Goal: Information Seeking & Learning: Learn about a topic

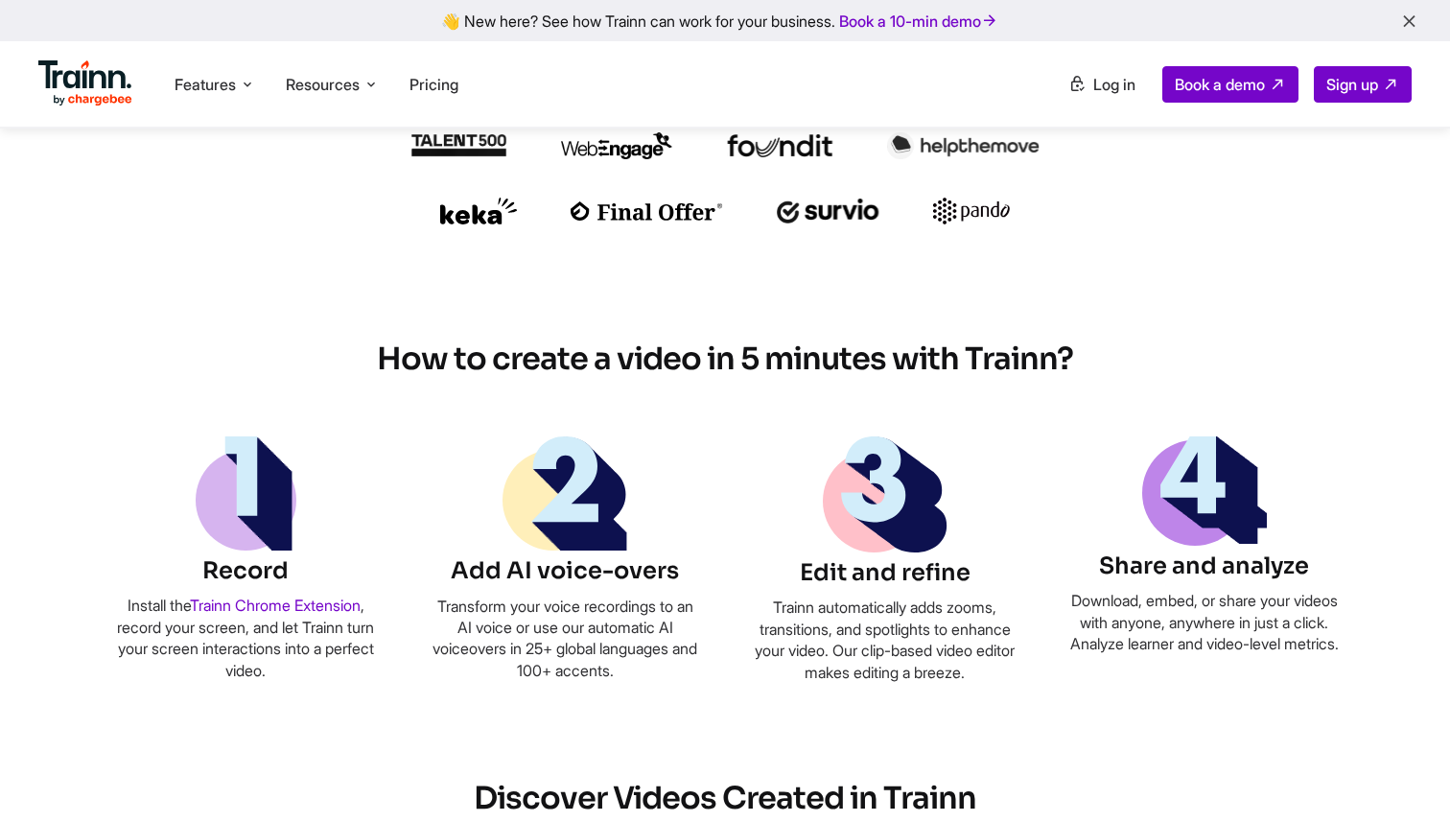
scroll to position [946, 0]
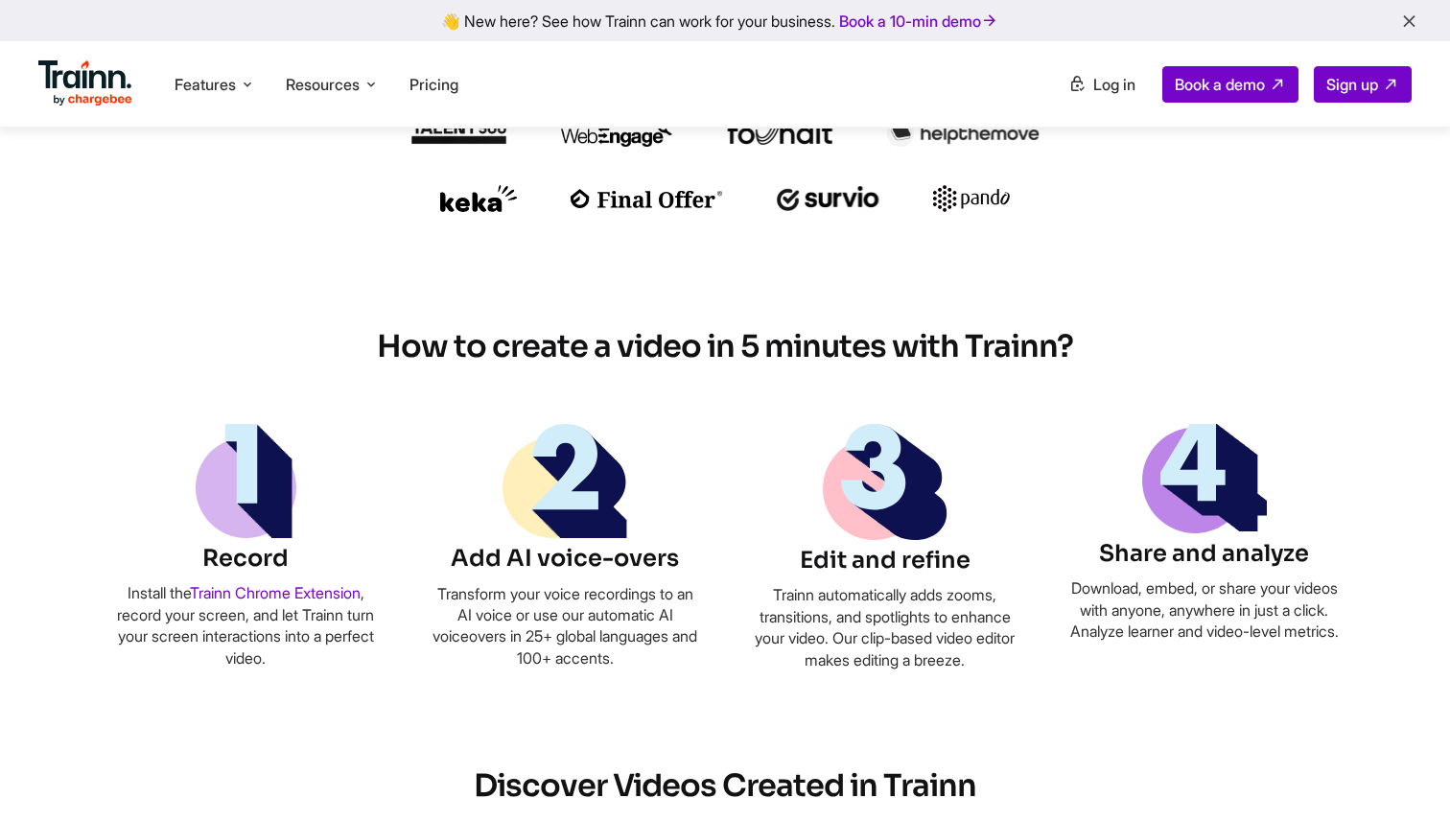
click at [247, 559] on h6 "Record" at bounding box center [245, 559] width 269 height 33
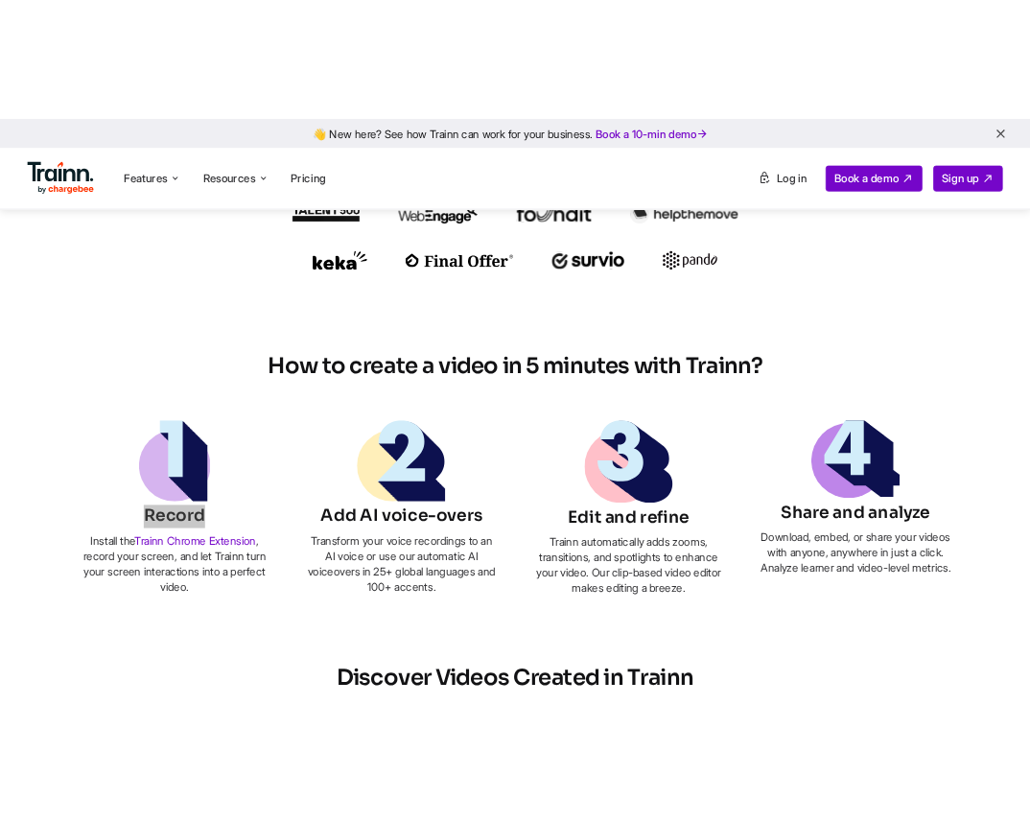
scroll to position [865, 0]
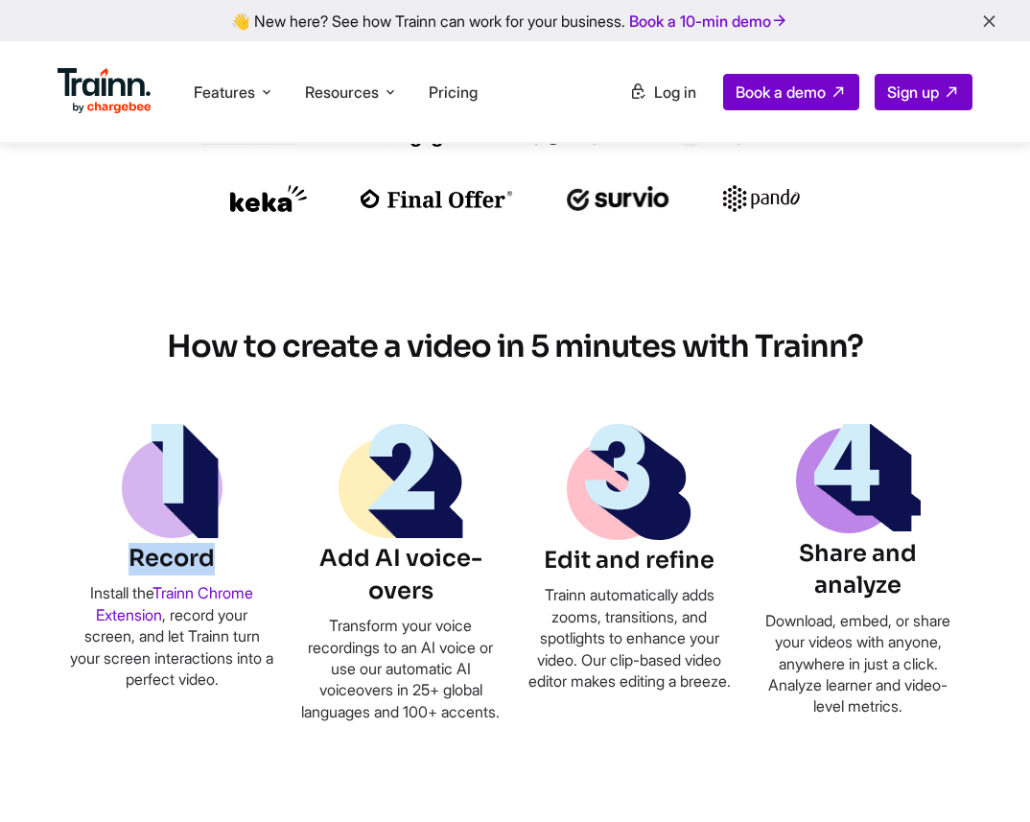
click at [183, 560] on h6 "Record" at bounding box center [172, 559] width 206 height 33
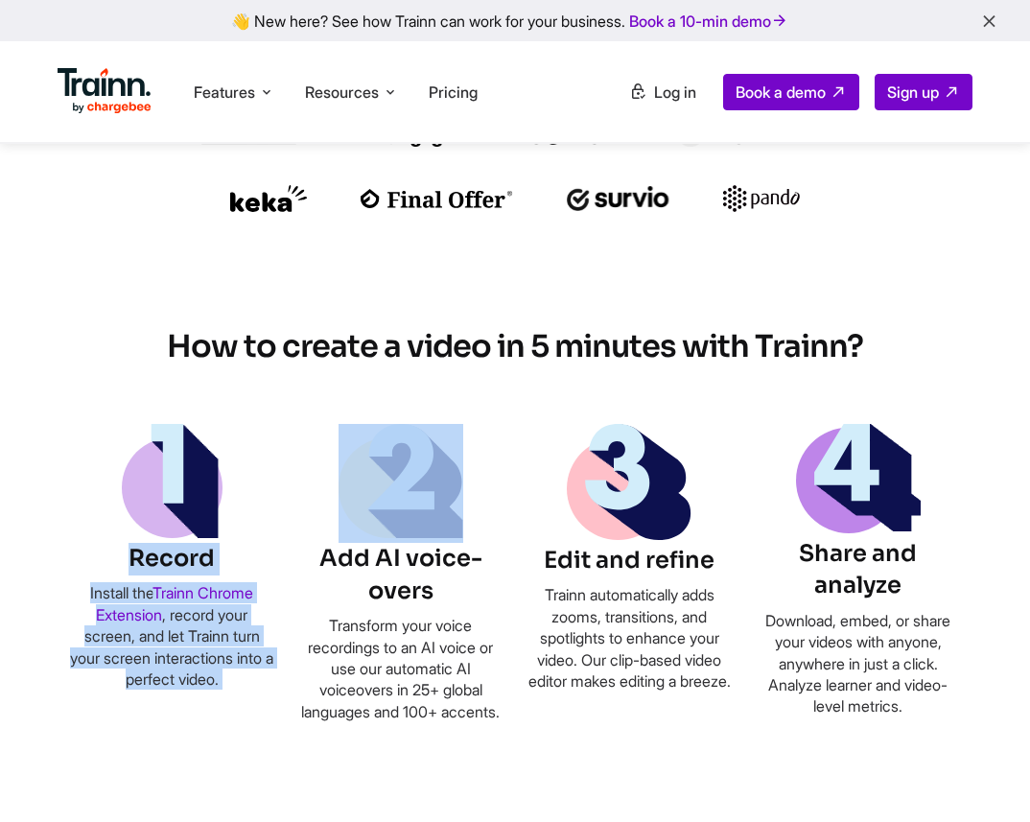
drag, startPoint x: 135, startPoint y: 553, endPoint x: 274, endPoint y: 587, distance: 143.3
click at [275, 587] on ul "Record Install the Trainn Chrome Extension , record your screen, and let Trainn…" at bounding box center [515, 573] width 892 height 298
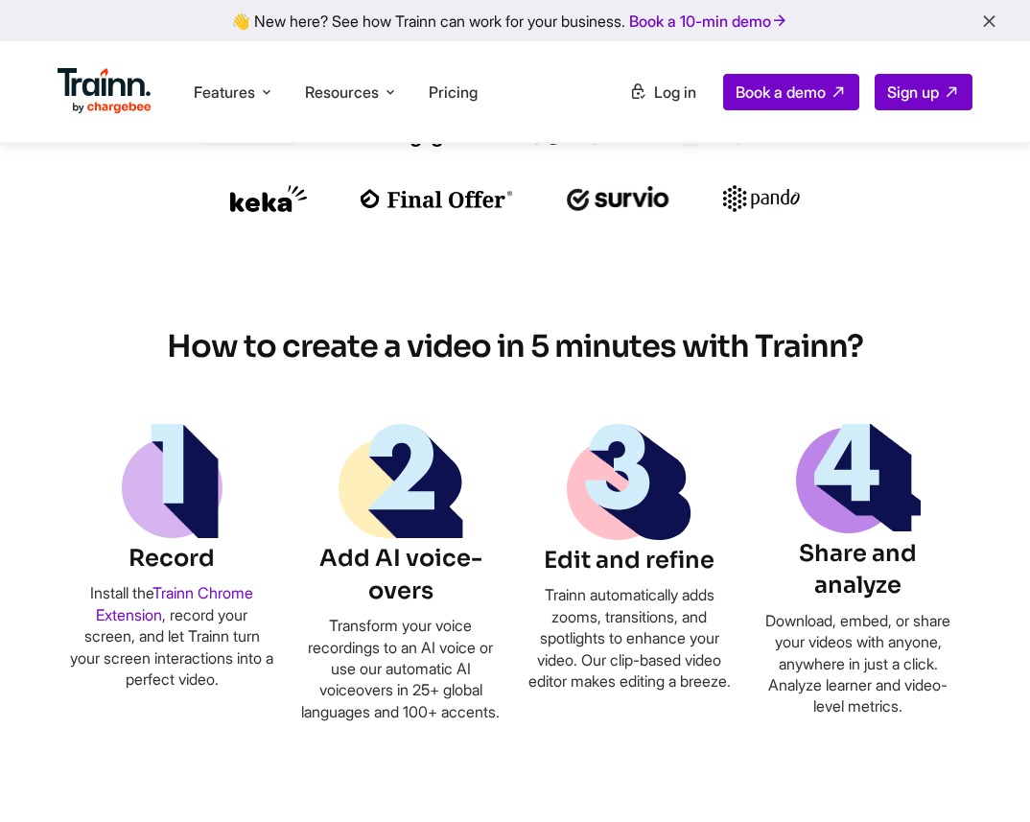
click at [263, 557] on h6 "Record" at bounding box center [172, 559] width 206 height 33
drag, startPoint x: 131, startPoint y: 564, endPoint x: 218, endPoint y: 557, distance: 86.6
click at [220, 556] on h6 "Record" at bounding box center [172, 559] width 206 height 33
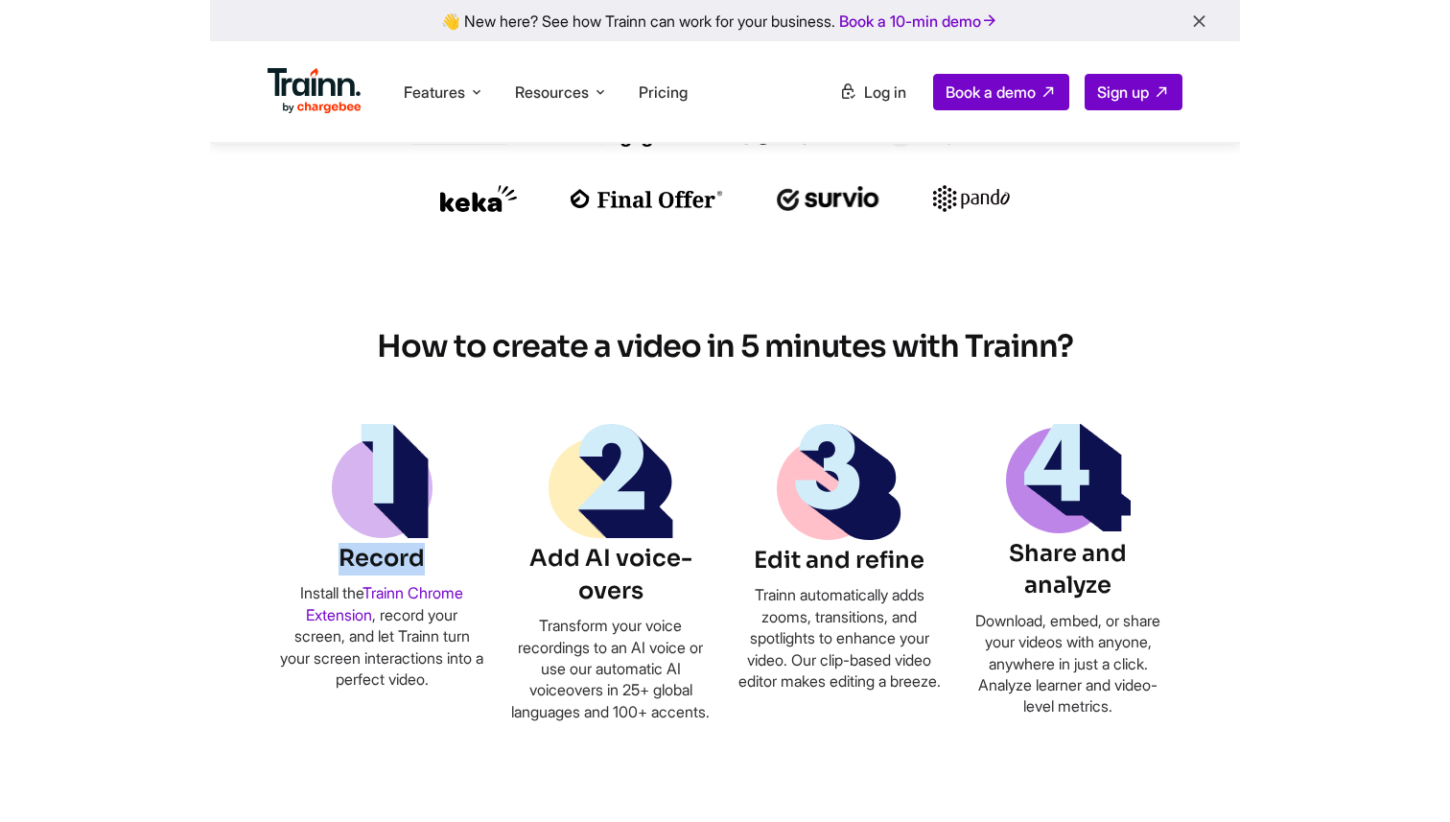
scroll to position [946, 0]
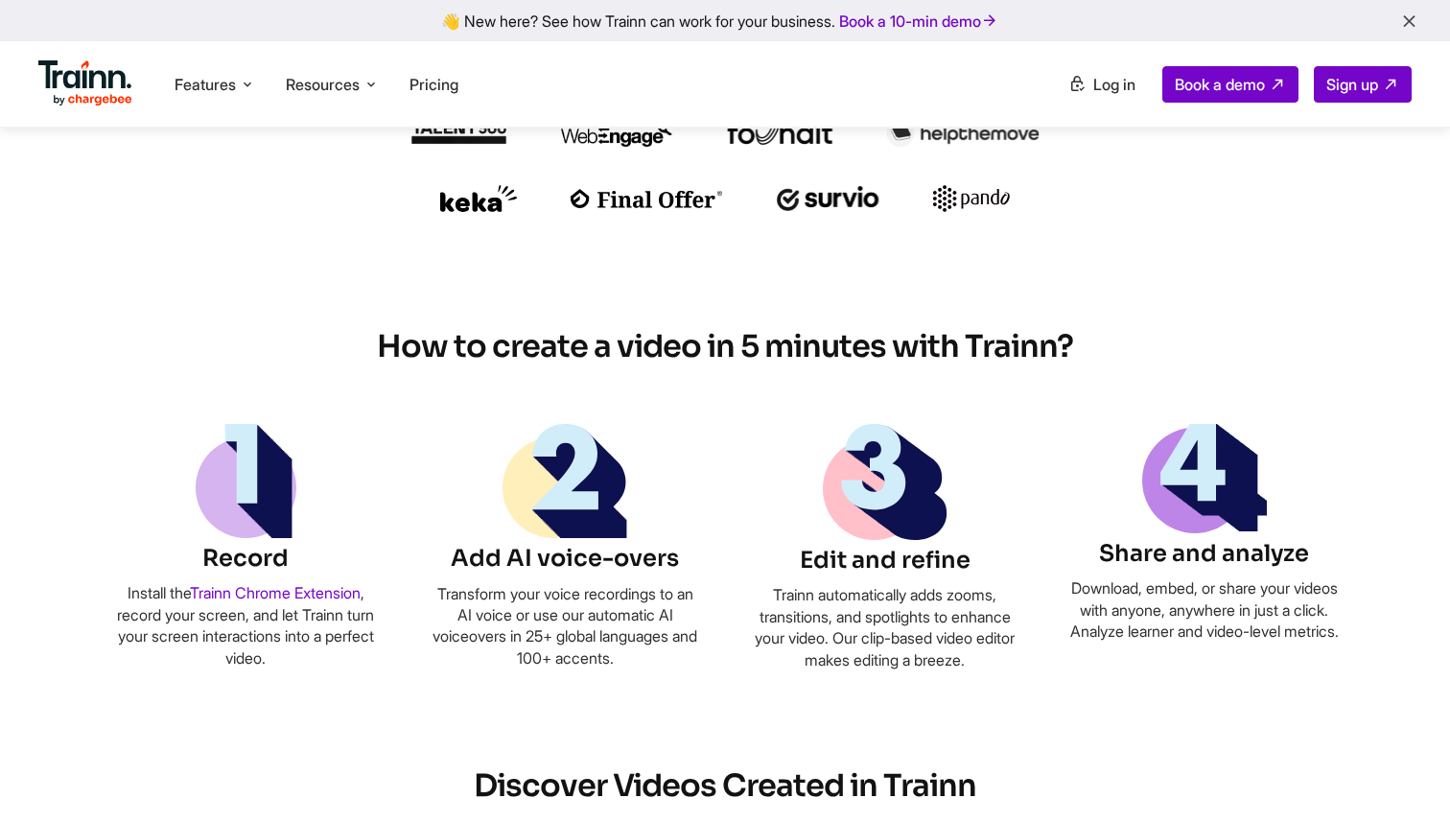
click at [583, 562] on h6 "Add AI voice-overs" at bounding box center [565, 559] width 269 height 33
click at [894, 577] on h6 "Edit and refine" at bounding box center [885, 561] width 269 height 33
click at [887, 564] on h6 "Edit and refine" at bounding box center [885, 561] width 269 height 33
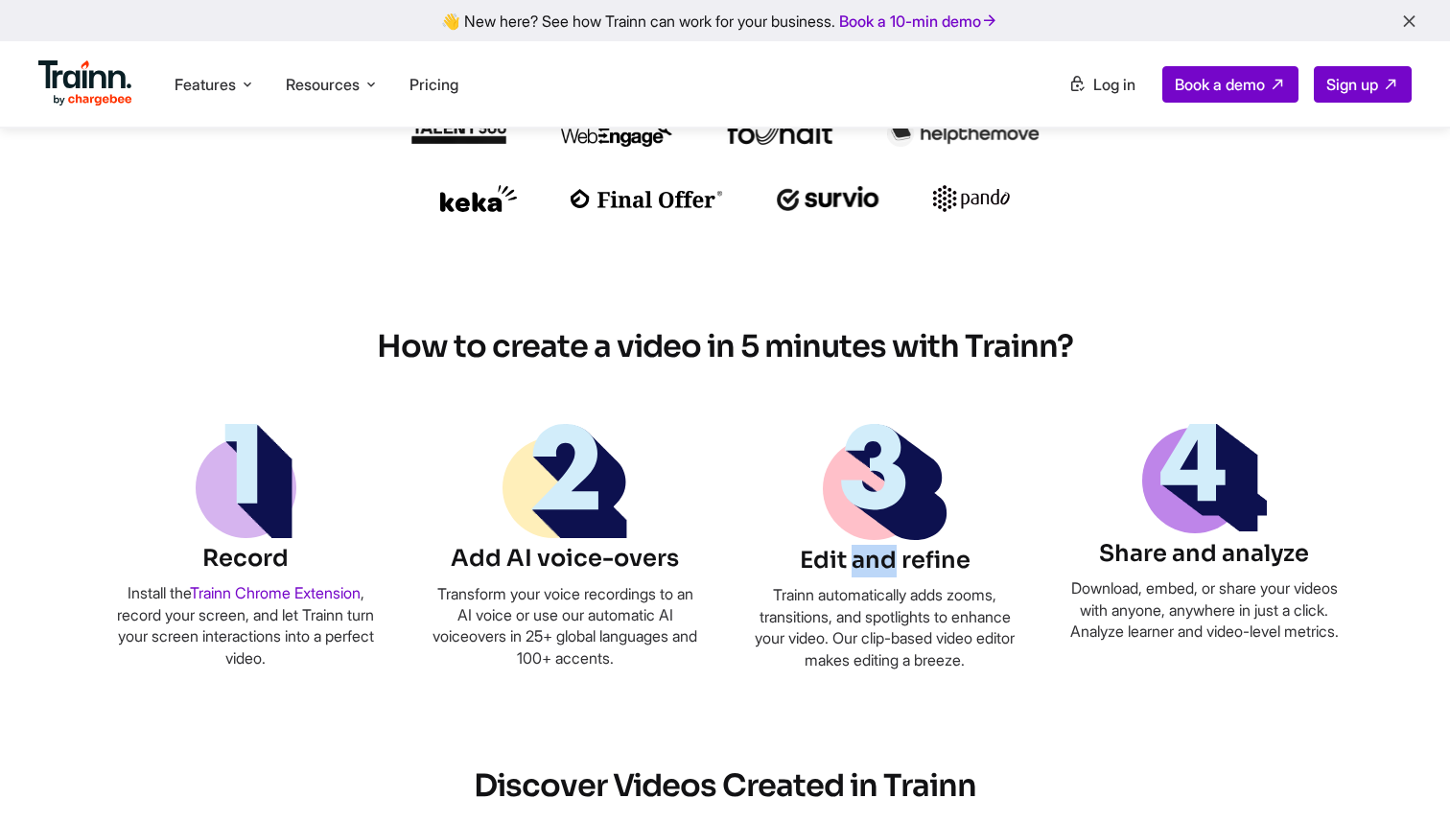
click at [887, 564] on h6 "Edit and refine" at bounding box center [885, 561] width 269 height 33
click at [219, 557] on h6 "Record" at bounding box center [245, 559] width 269 height 33
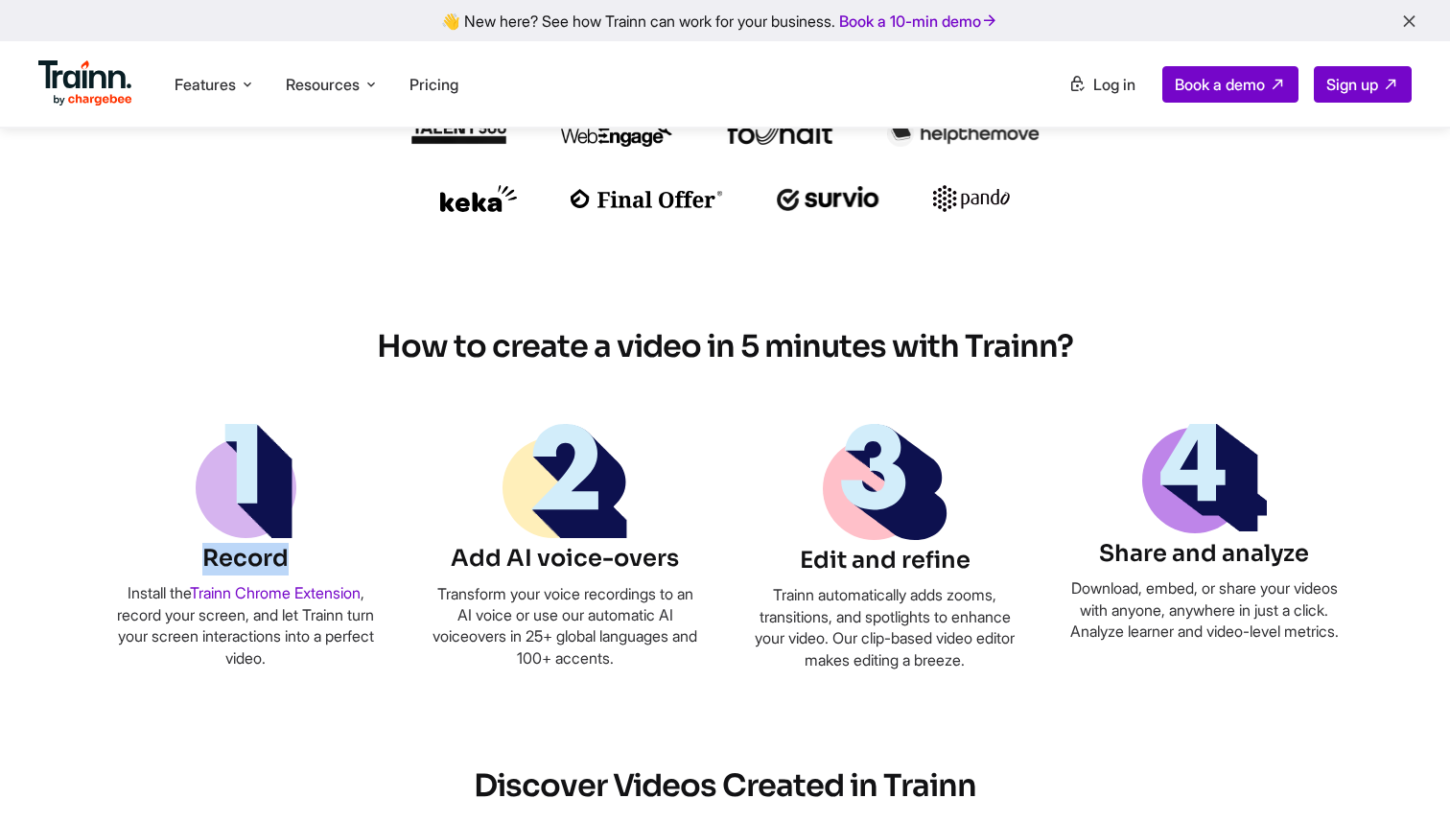
drag, startPoint x: 380, startPoint y: 341, endPoint x: 974, endPoint y: 357, distance: 594.0
click at [974, 357] on h2 "How to create a video in 5 minutes with Trainn?" at bounding box center [725, 347] width 806 height 40
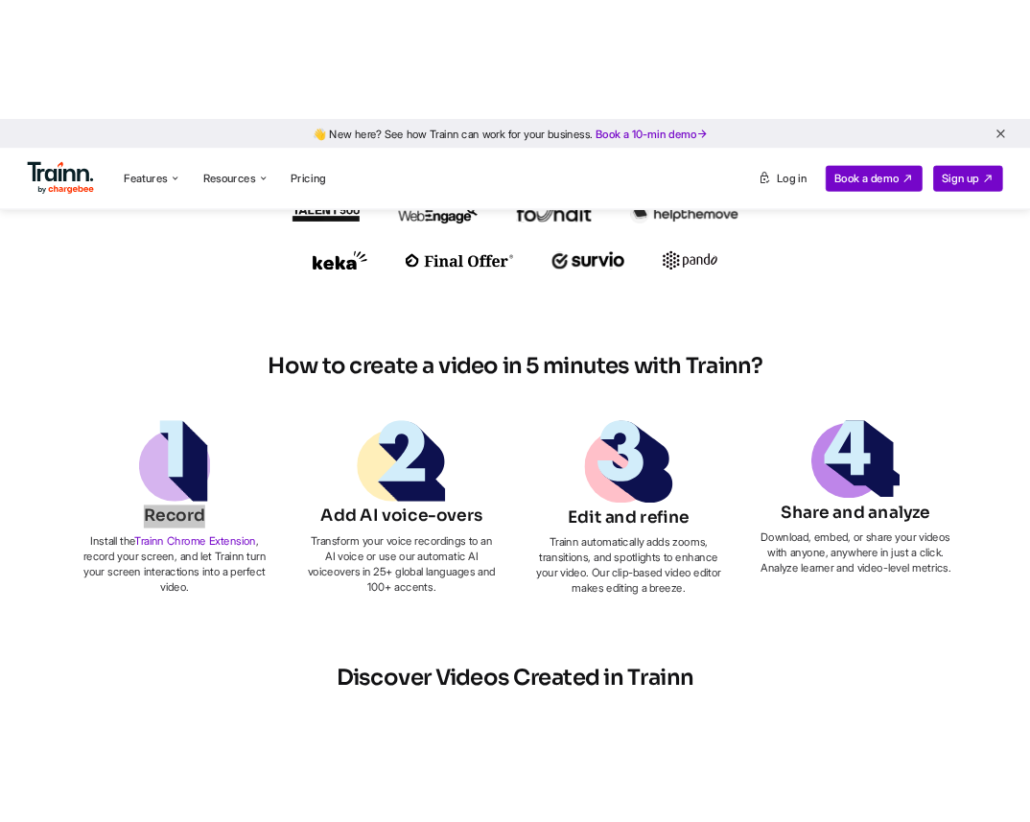
scroll to position [865, 0]
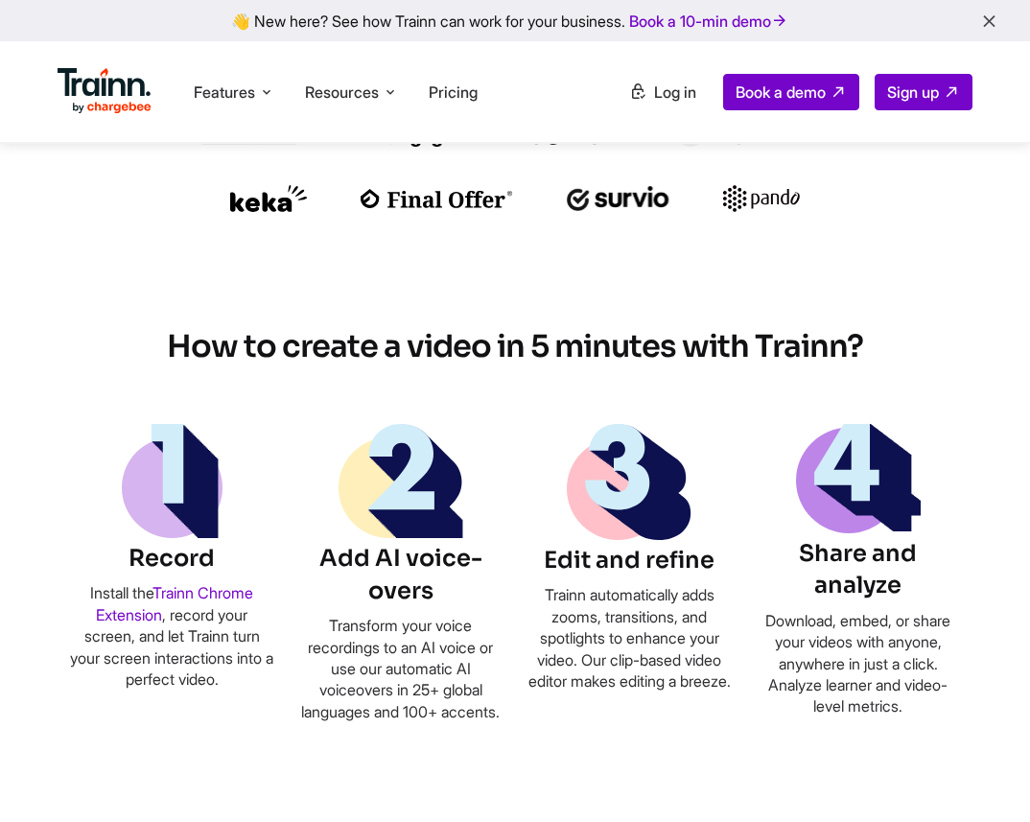
click at [149, 559] on h6 "Record" at bounding box center [172, 559] width 206 height 33
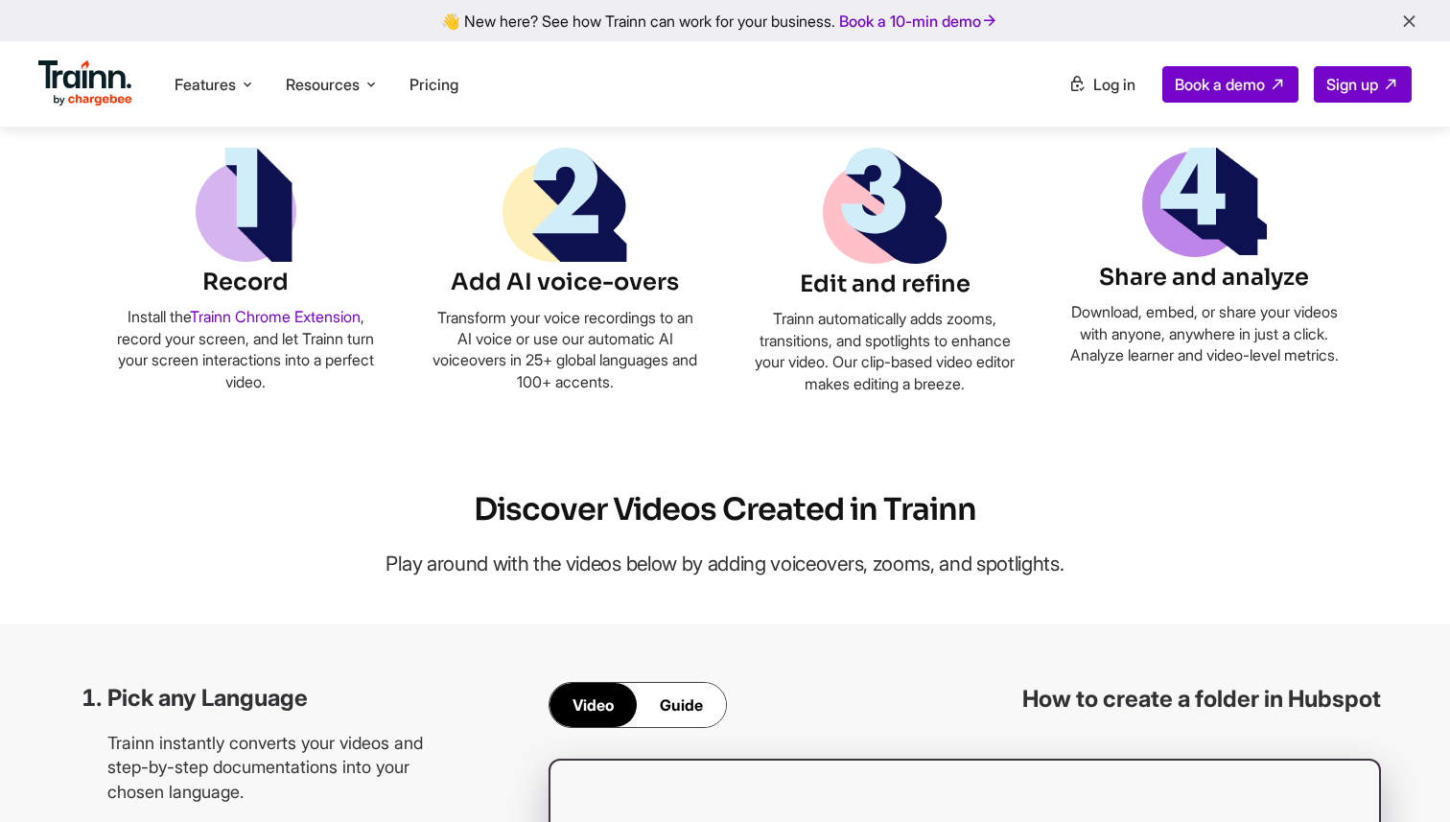
scroll to position [1224, 0]
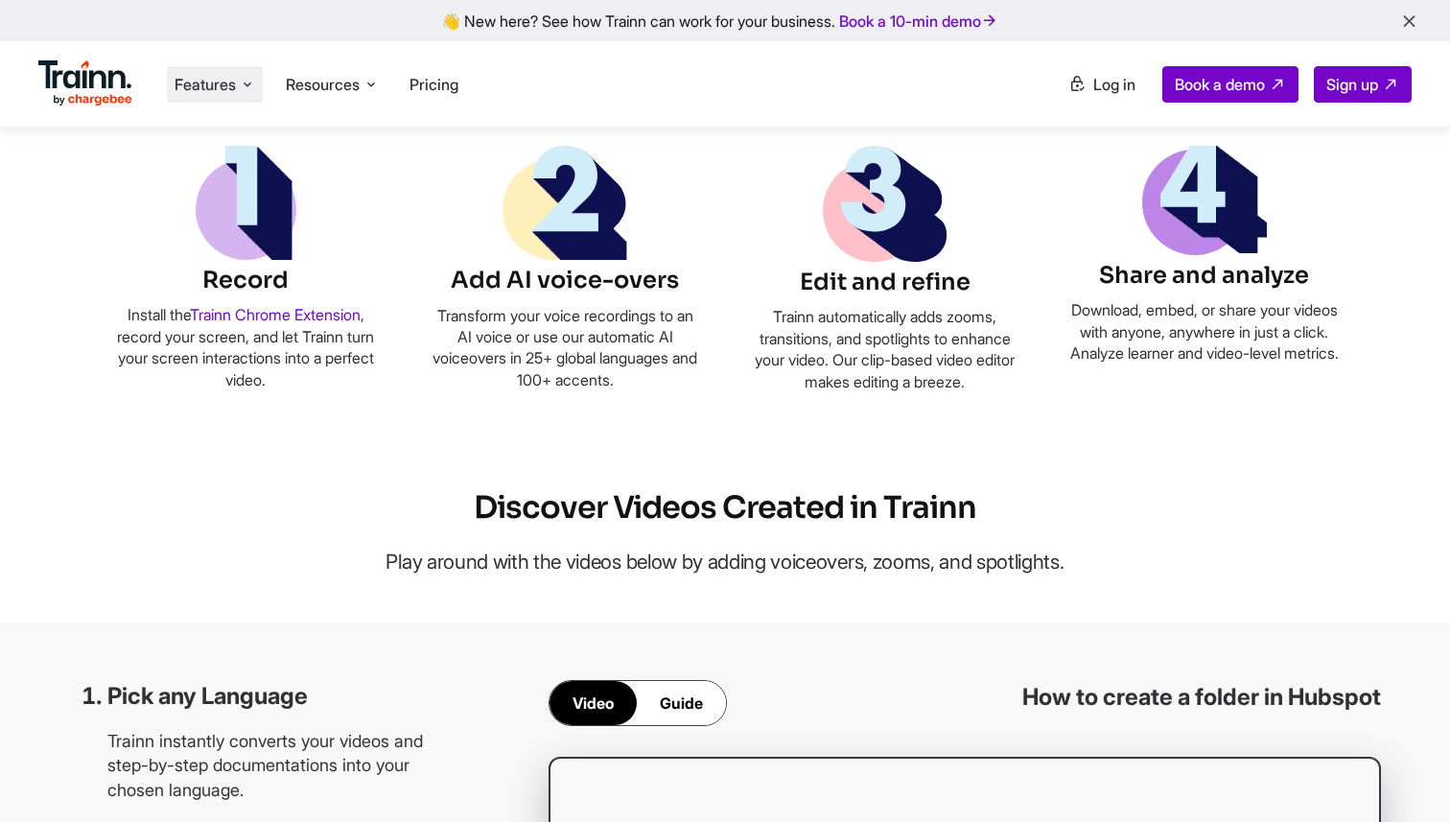
click at [223, 82] on span "Features" at bounding box center [205, 84] width 61 height 21
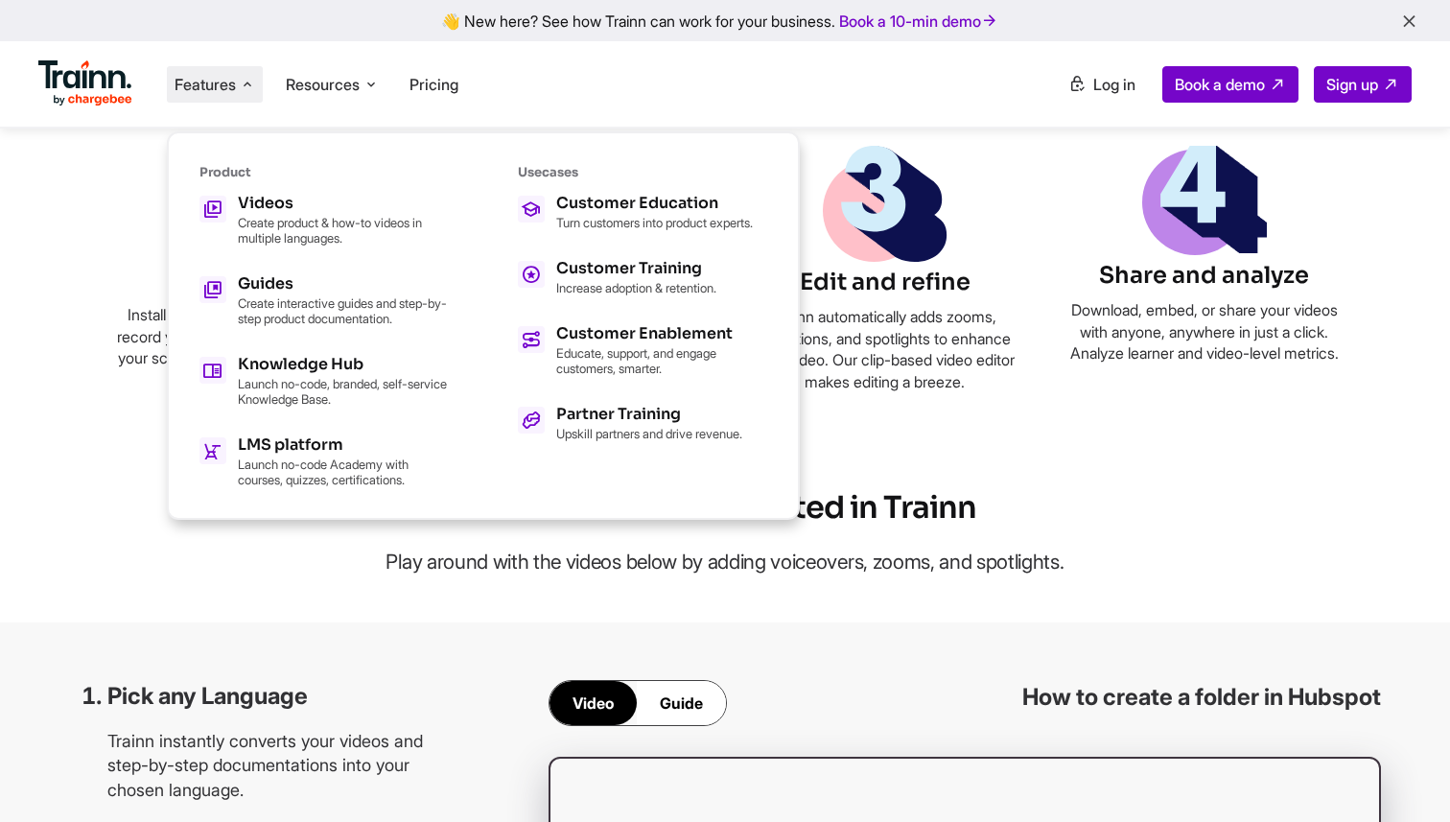
click at [1078, 272] on h6 "Share and analyze" at bounding box center [1205, 276] width 269 height 33
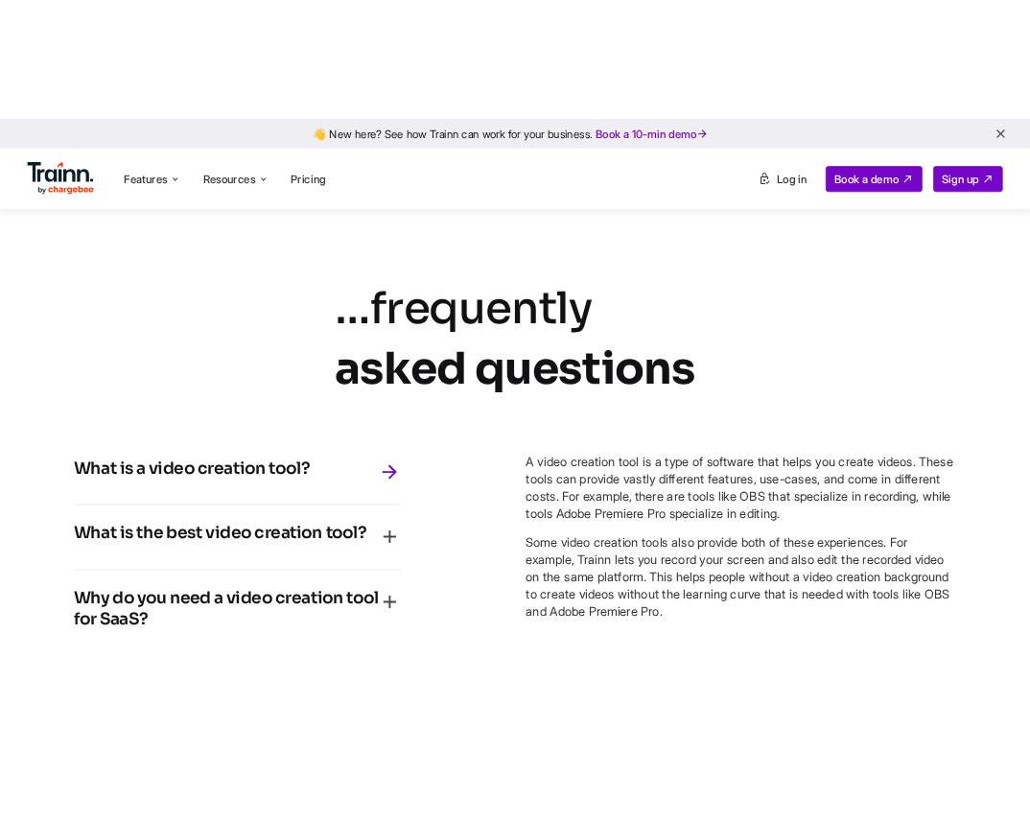
scroll to position [8234, 0]
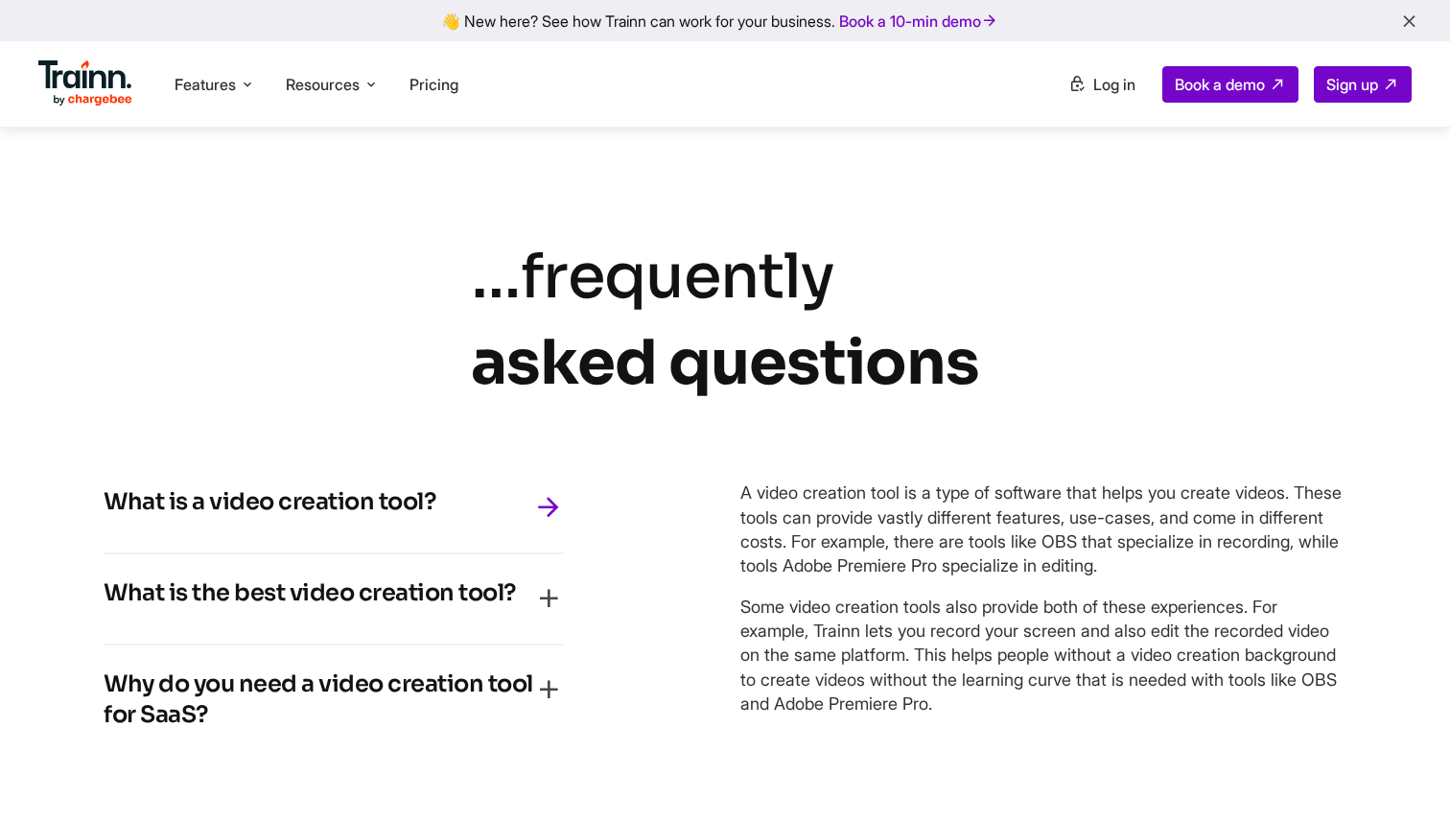
drag, startPoint x: 483, startPoint y: 268, endPoint x: 1014, endPoint y: 318, distance: 532.8
click at [1014, 318] on div "… frequently asked questions What is a video creation tool? A video creation to…" at bounding box center [725, 518] width 1381 height 569
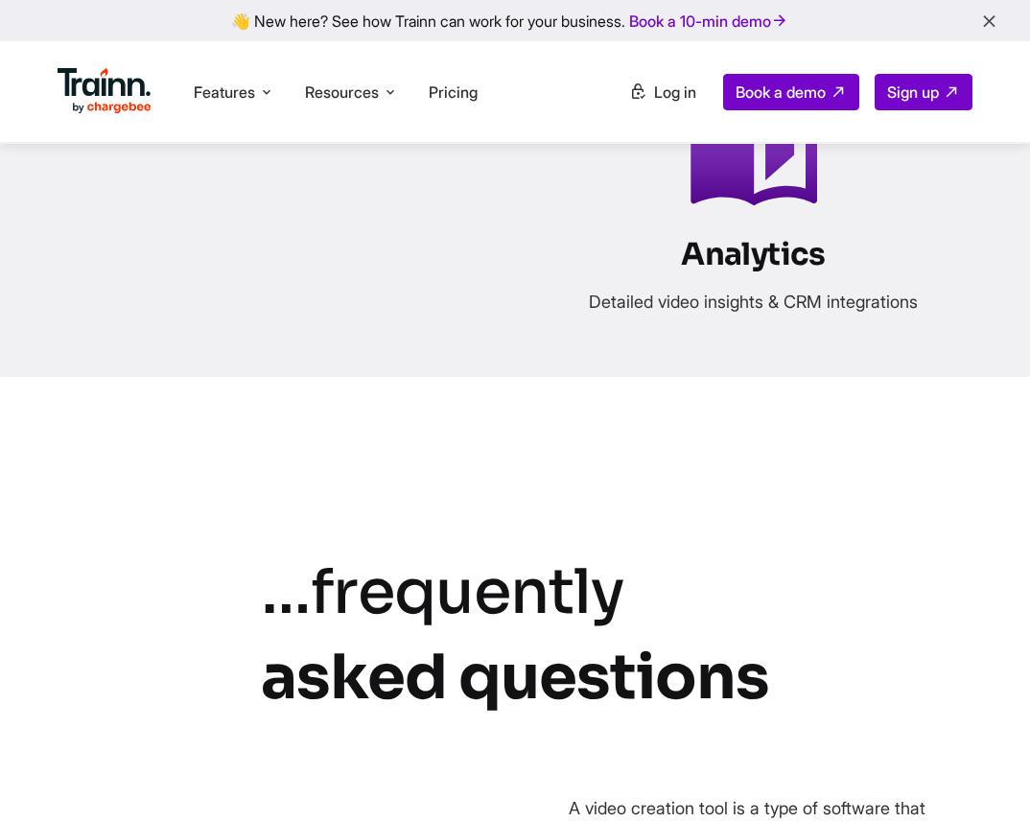
scroll to position [8451, 0]
